Goal: Task Accomplishment & Management: Use online tool/utility

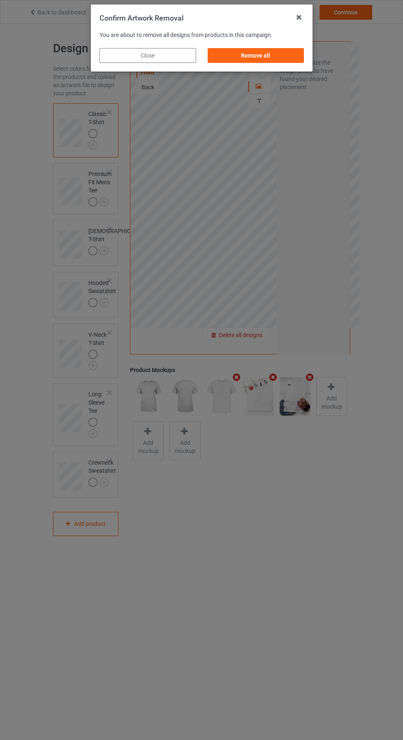
click at [269, 58] on div "Remove all" at bounding box center [255, 55] width 97 height 15
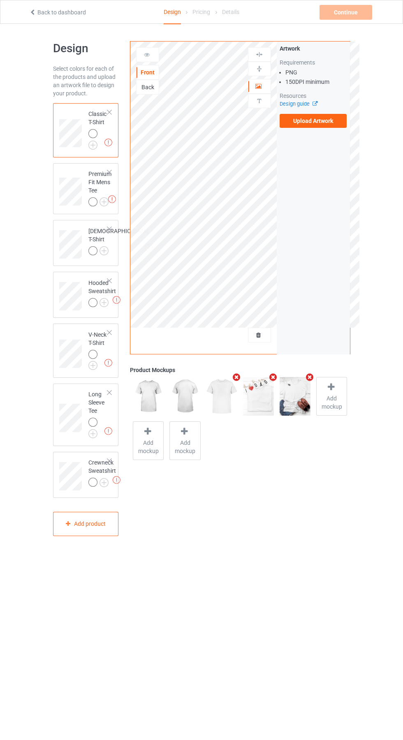
click at [325, 127] on label "Upload Artwork" at bounding box center [313, 121] width 67 height 14
click at [0, 0] on input "Upload Artwork" at bounding box center [0, 0] width 0 height 0
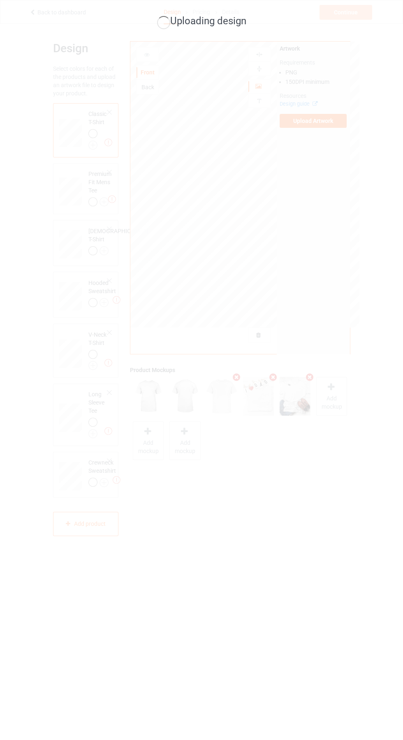
click at [338, 316] on div "Uploading design" at bounding box center [201, 370] width 403 height 740
click at [322, 406] on div "Uploading design" at bounding box center [201, 370] width 403 height 740
click at [387, 308] on div "Uploading design" at bounding box center [201, 370] width 403 height 740
click at [351, 360] on div "Uploading design" at bounding box center [201, 370] width 403 height 740
click at [380, 298] on div "Uploading design" at bounding box center [201, 370] width 403 height 740
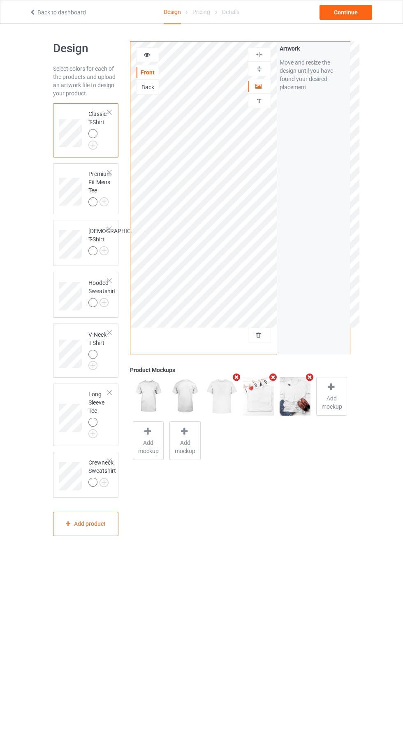
click at [147, 53] on icon at bounding box center [146, 54] width 7 height 6
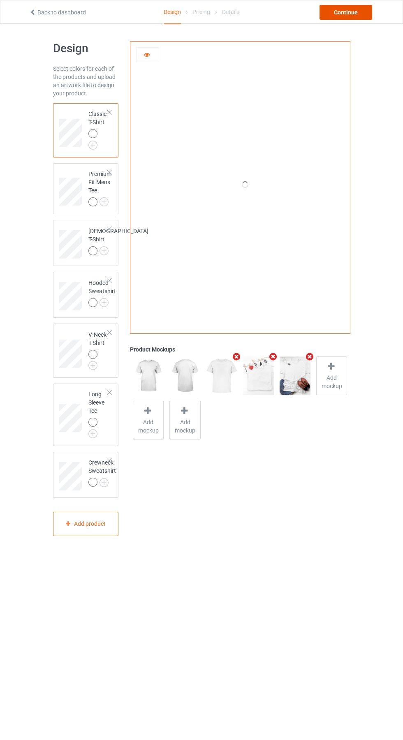
click at [358, 13] on div "Continue" at bounding box center [345, 12] width 53 height 15
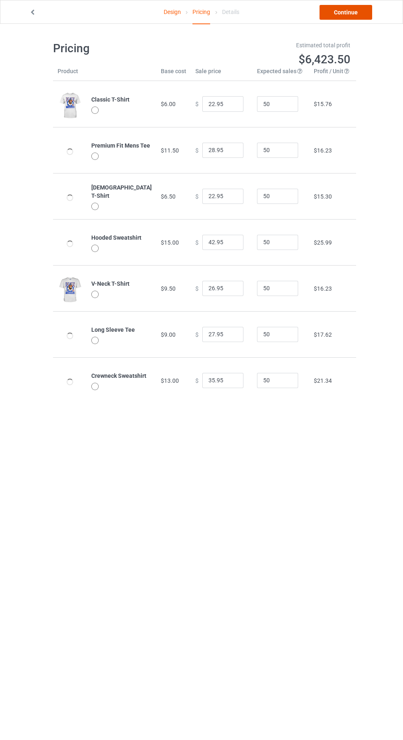
click at [353, 13] on link "Continue" at bounding box center [345, 12] width 53 height 15
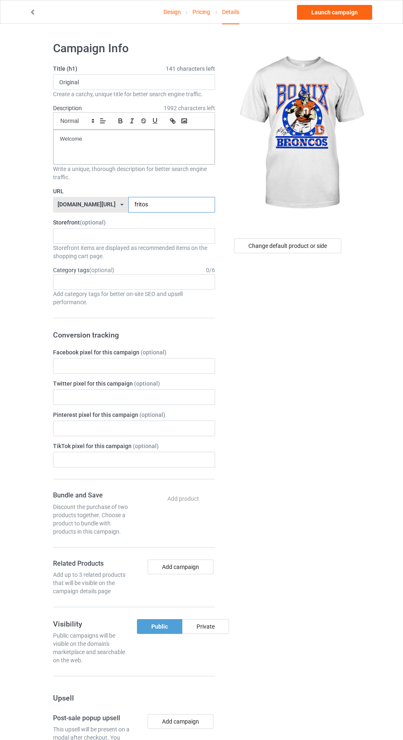
click at [176, 205] on input "fritos" at bounding box center [171, 205] width 87 height 16
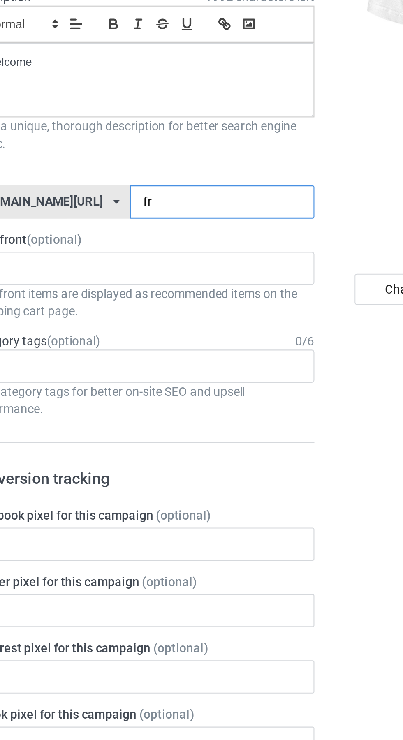
type input "f"
type input "Bonix"
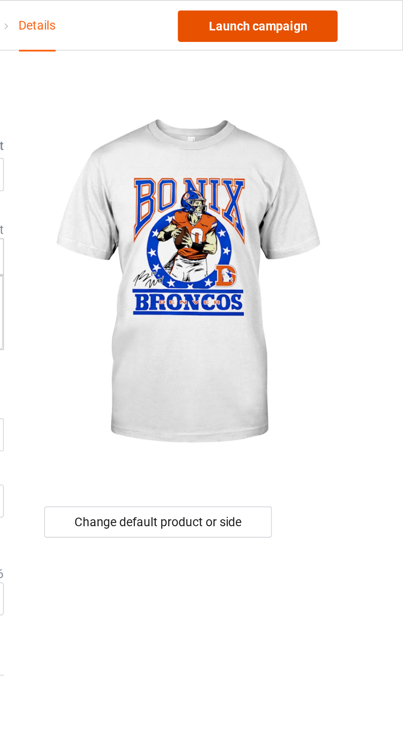
click at [357, 16] on link "Launch campaign" at bounding box center [334, 12] width 75 height 15
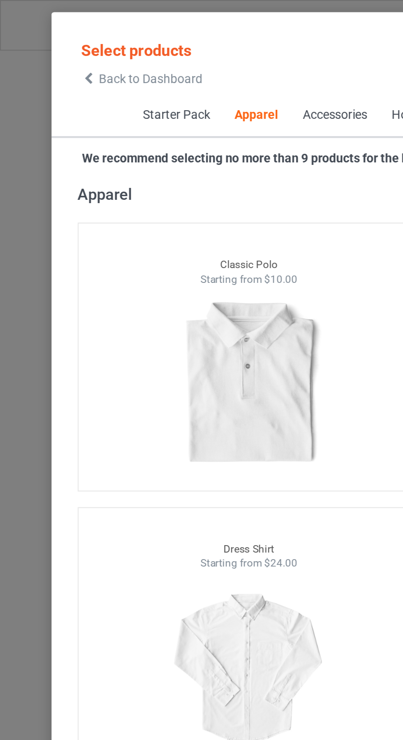
click at [42, 38] on icon at bounding box center [41, 37] width 7 height 6
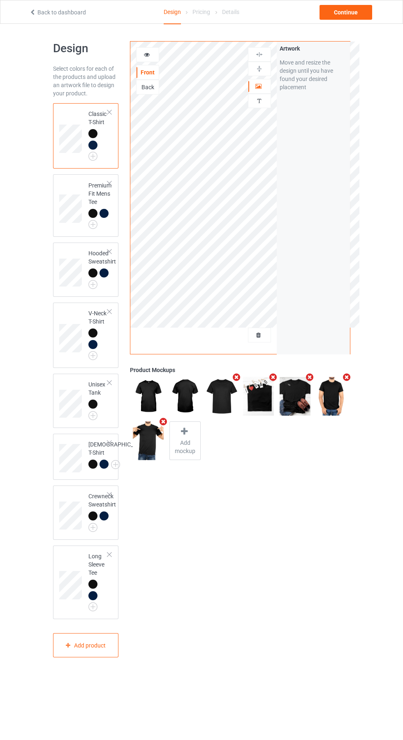
click at [265, 334] on div at bounding box center [259, 335] width 22 height 8
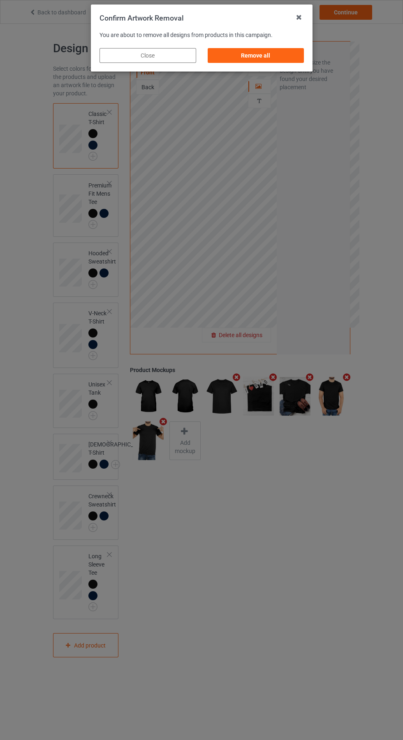
click at [259, 61] on div "Remove all" at bounding box center [255, 55] width 97 height 15
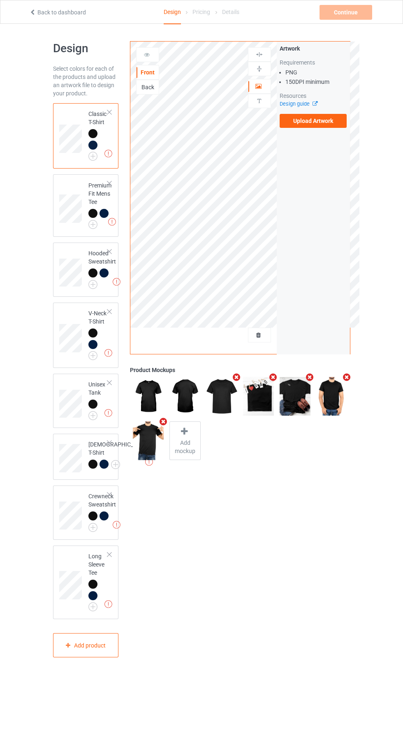
click at [329, 121] on label "Upload Artwork" at bounding box center [313, 121] width 67 height 14
click at [0, 0] on input "Upload Artwork" at bounding box center [0, 0] width 0 height 0
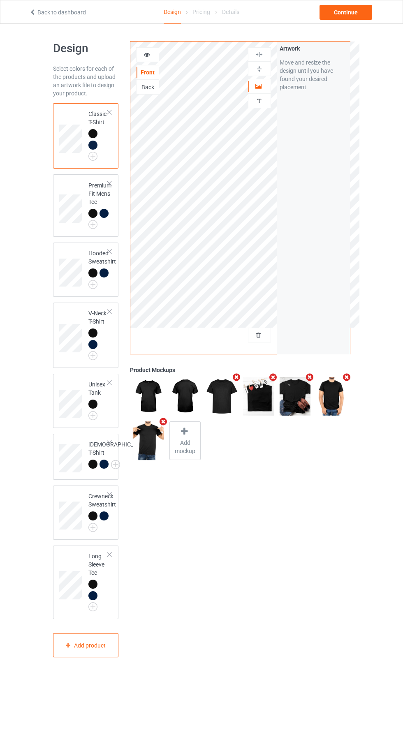
click at [147, 53] on icon at bounding box center [146, 54] width 7 height 6
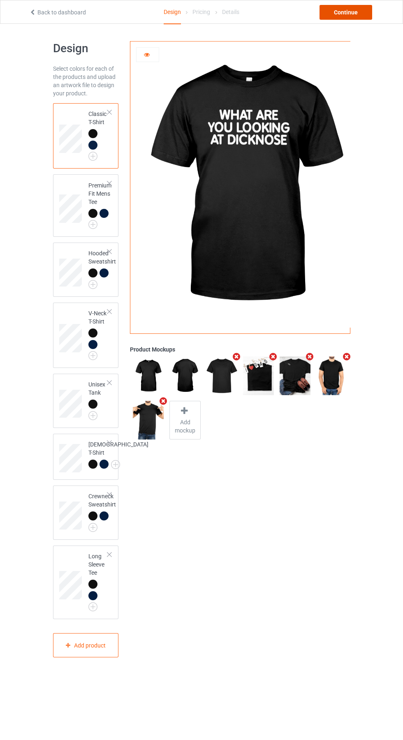
click at [354, 12] on div "Continue" at bounding box center [345, 12] width 53 height 15
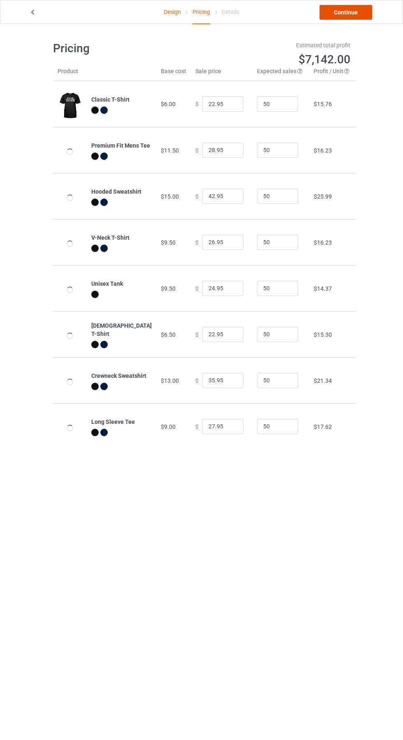
click at [356, 17] on link "Continue" at bounding box center [345, 12] width 53 height 15
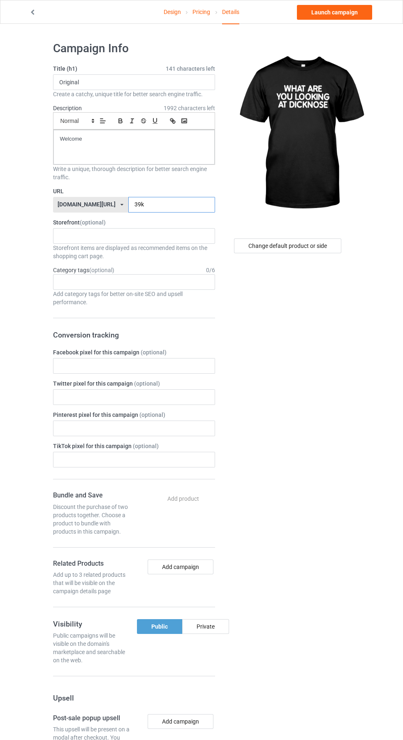
click at [166, 205] on input "39k" at bounding box center [171, 205] width 87 height 16
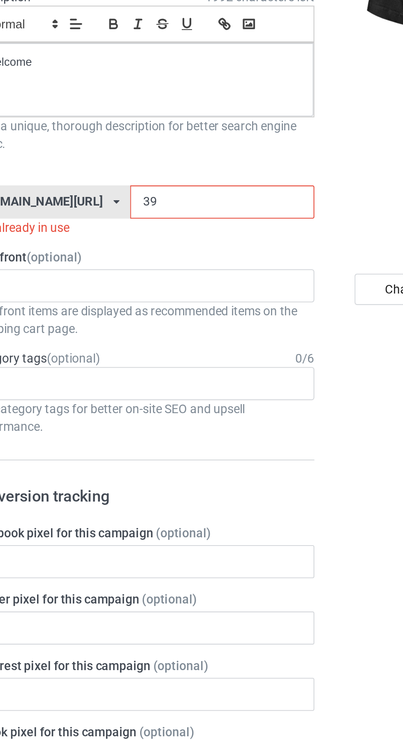
type input "3"
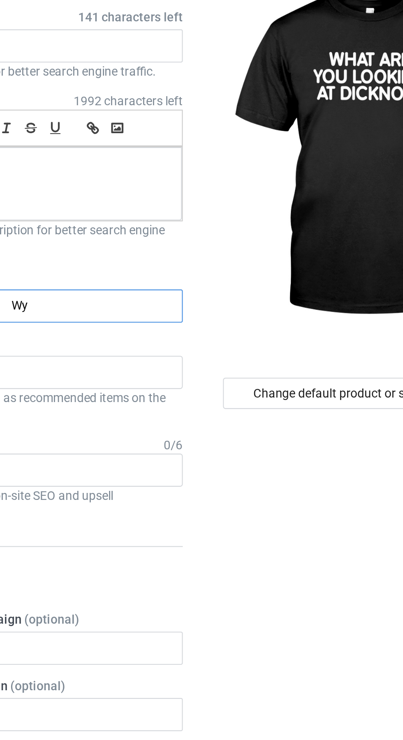
type input "Wya"
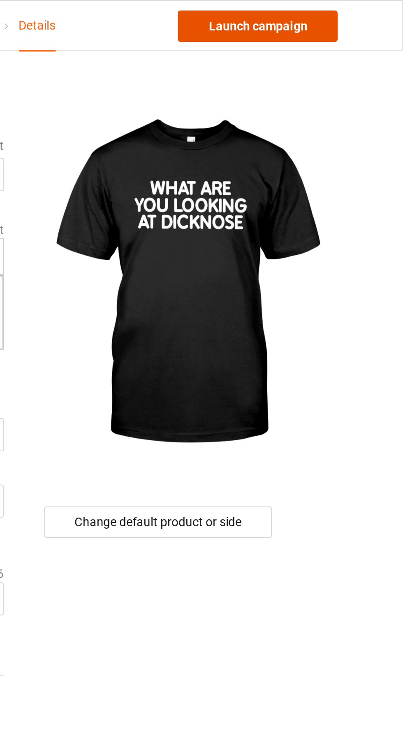
click at [350, 13] on link "Launch campaign" at bounding box center [334, 12] width 75 height 15
